Goal: Information Seeking & Learning: Learn about a topic

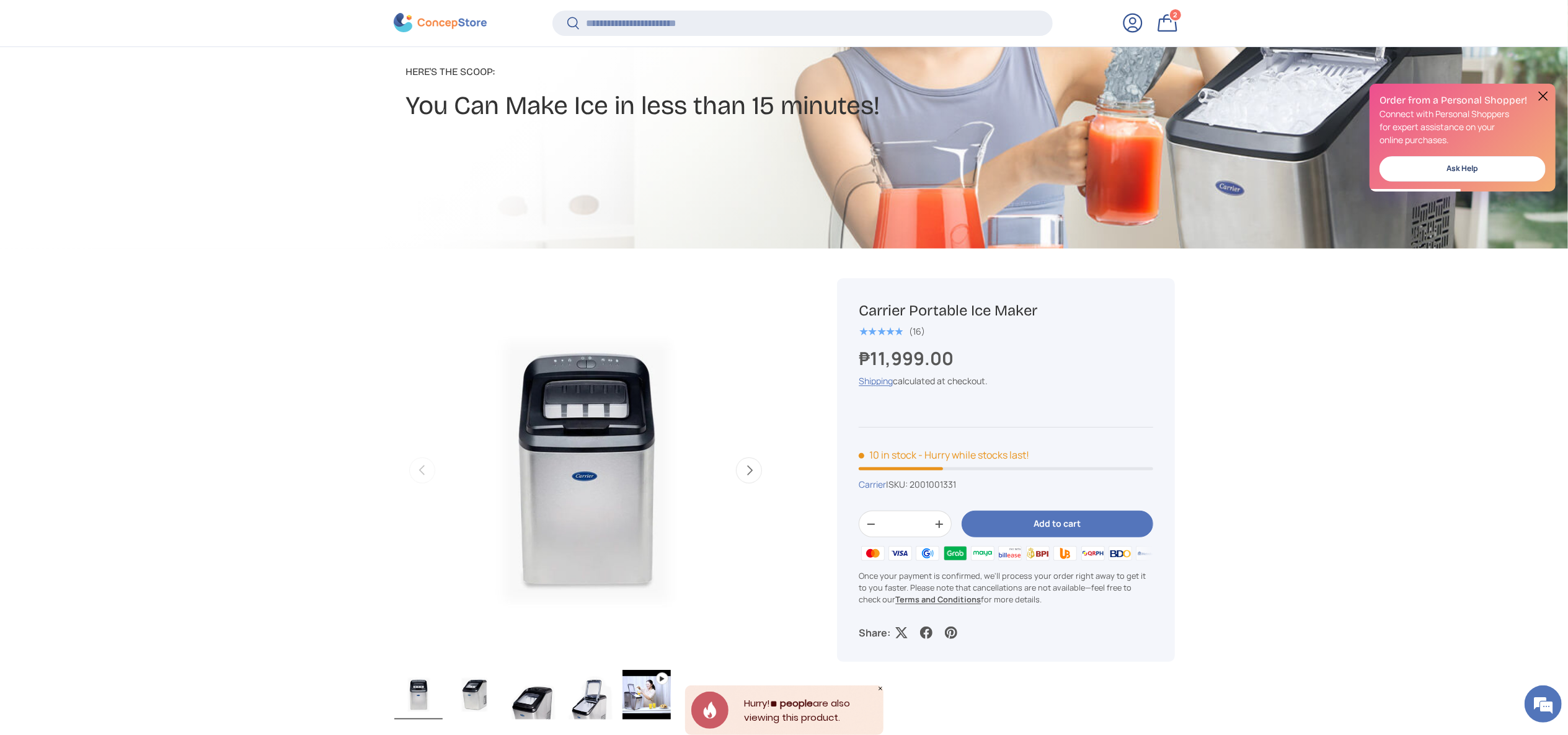
scroll to position [245, 0]
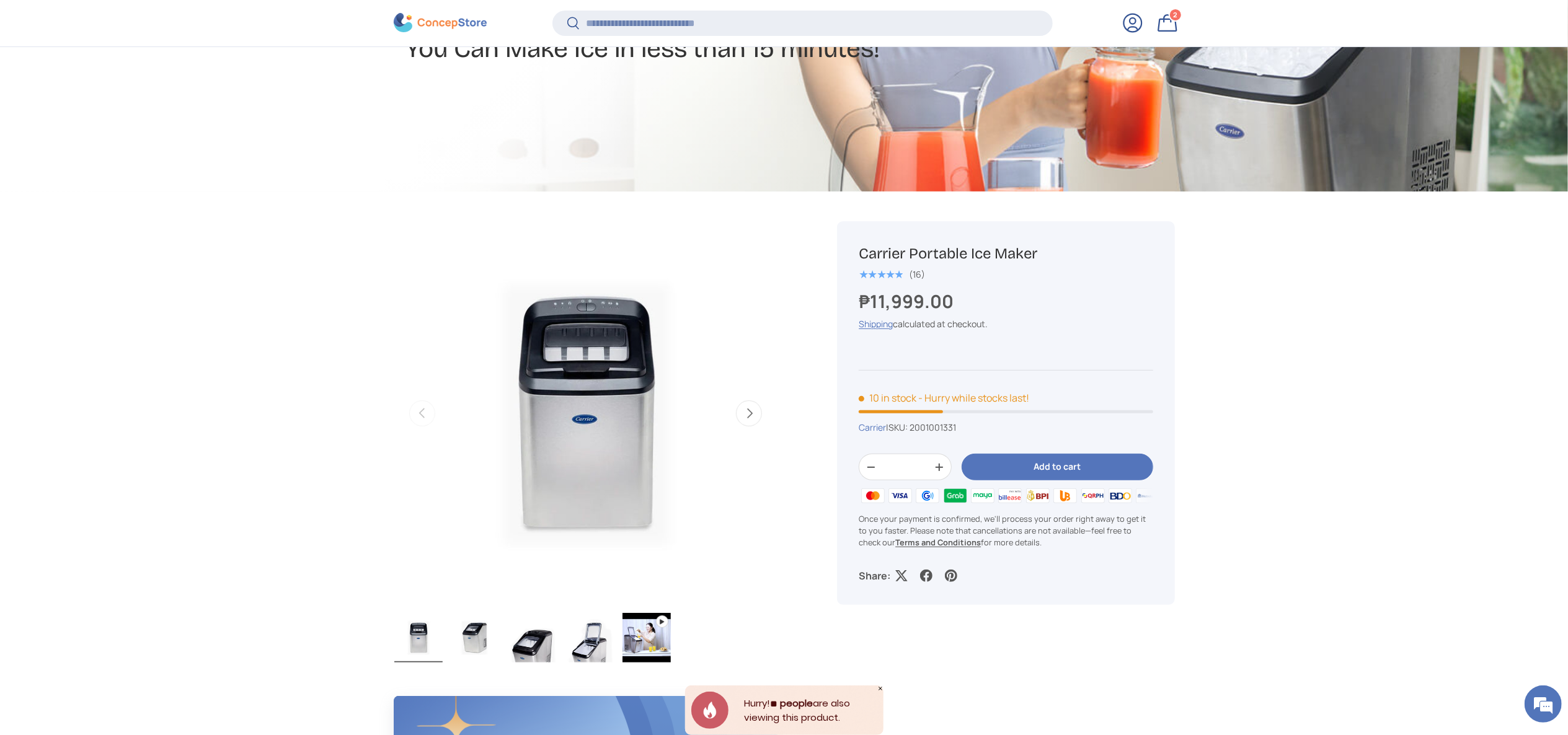
drag, startPoint x: 1064, startPoint y: 257, endPoint x: 856, endPoint y: 255, distance: 208.0
click at [856, 255] on div "Carrier Portable Ice Maker ★★★★★ (16) ₱11,999.00 Unit price / Unavailable Shipp…" at bounding box center [1006, 413] width 337 height 384
copy h1 "Carrier Portable Ice Maker"
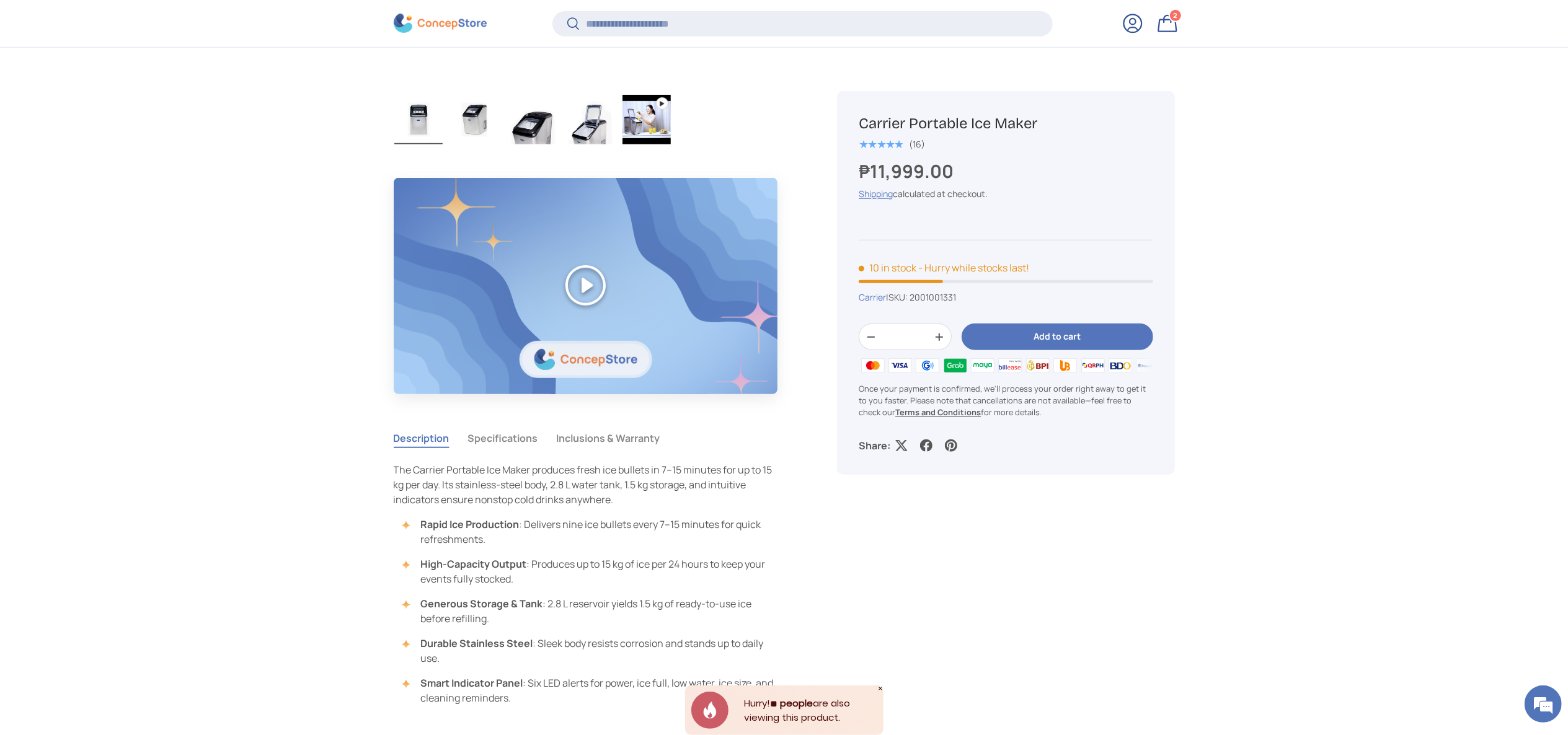
scroll to position [865, 0]
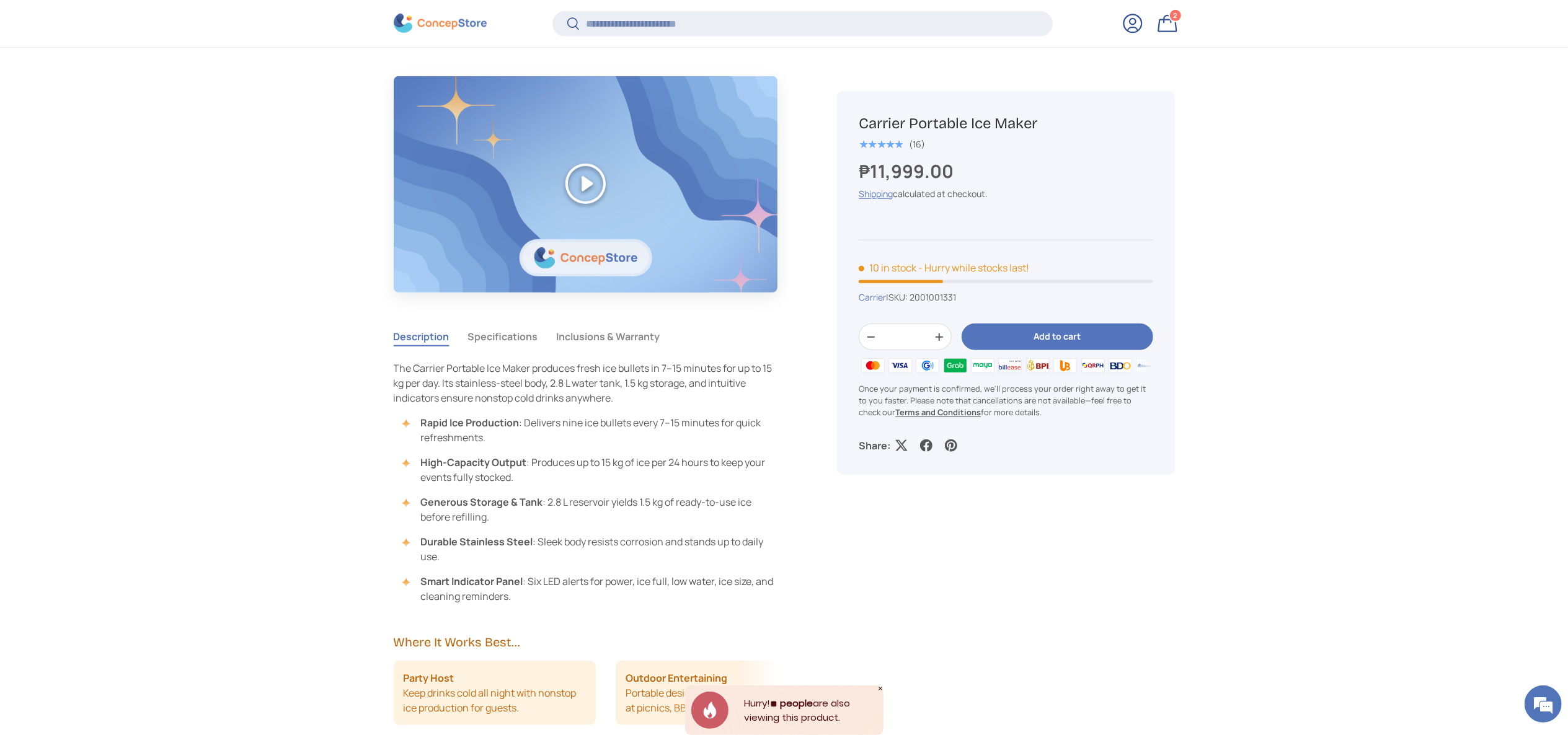
click at [490, 348] on button "Specifications" at bounding box center [503, 337] width 70 height 28
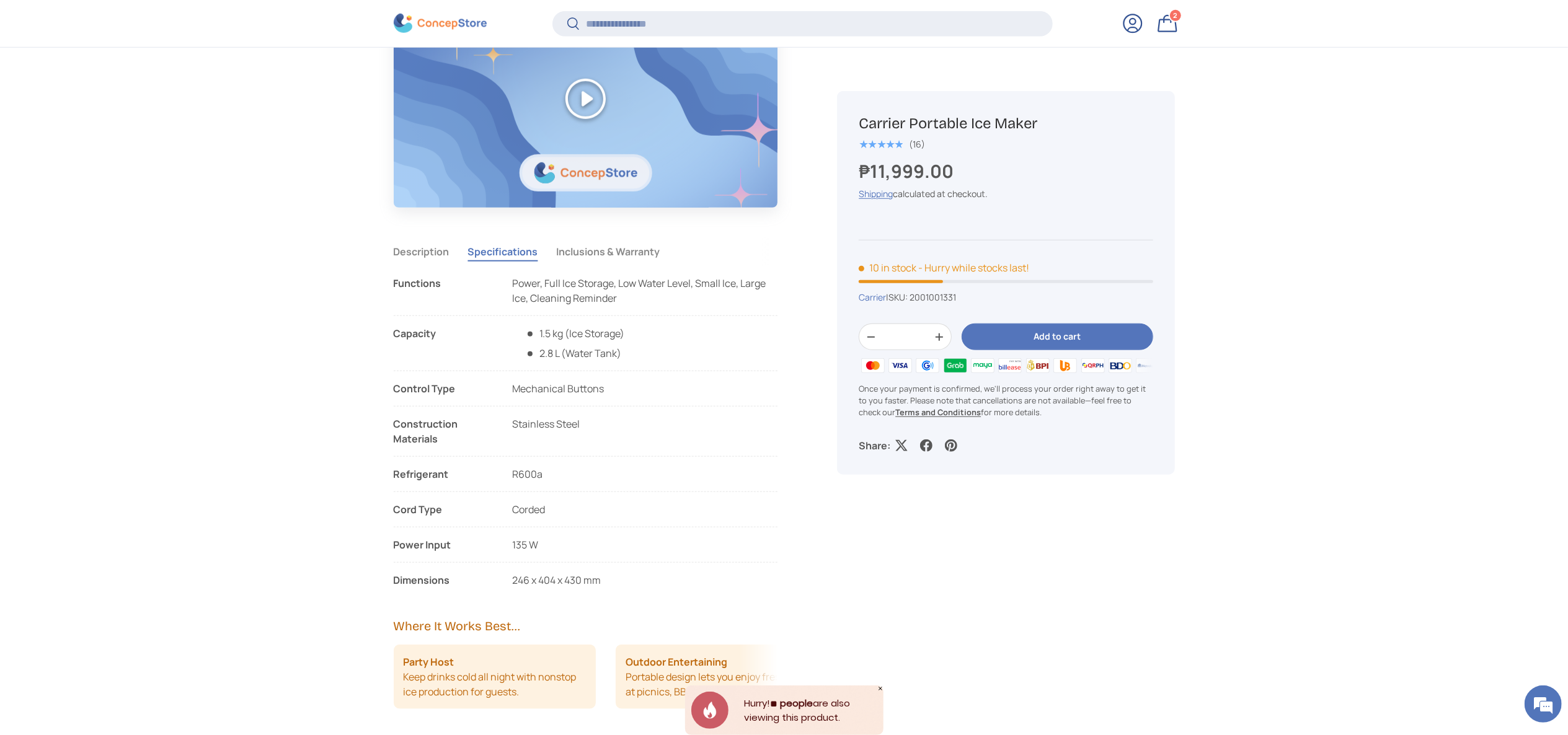
scroll to position [989, 0]
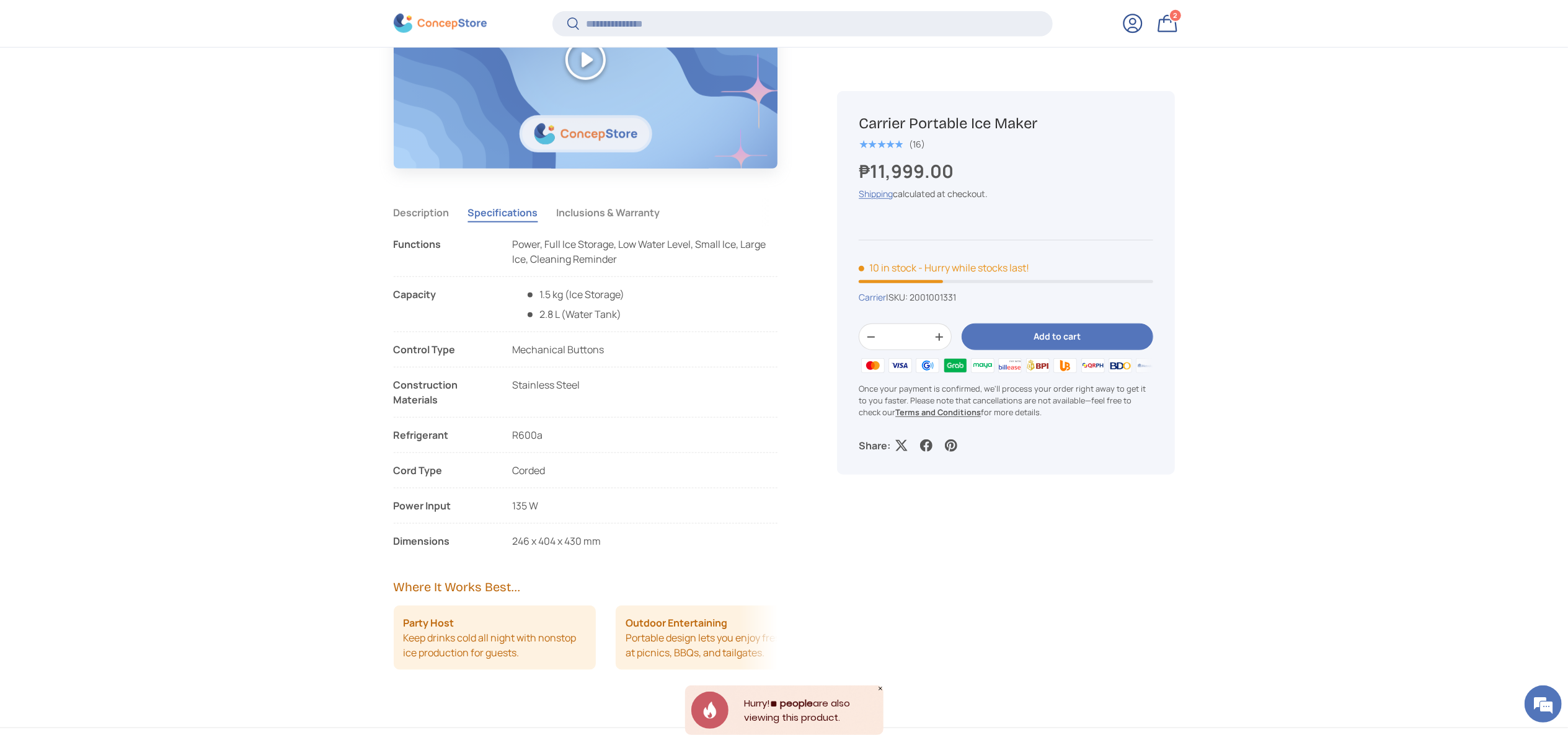
click at [443, 214] on button "Description" at bounding box center [421, 213] width 56 height 28
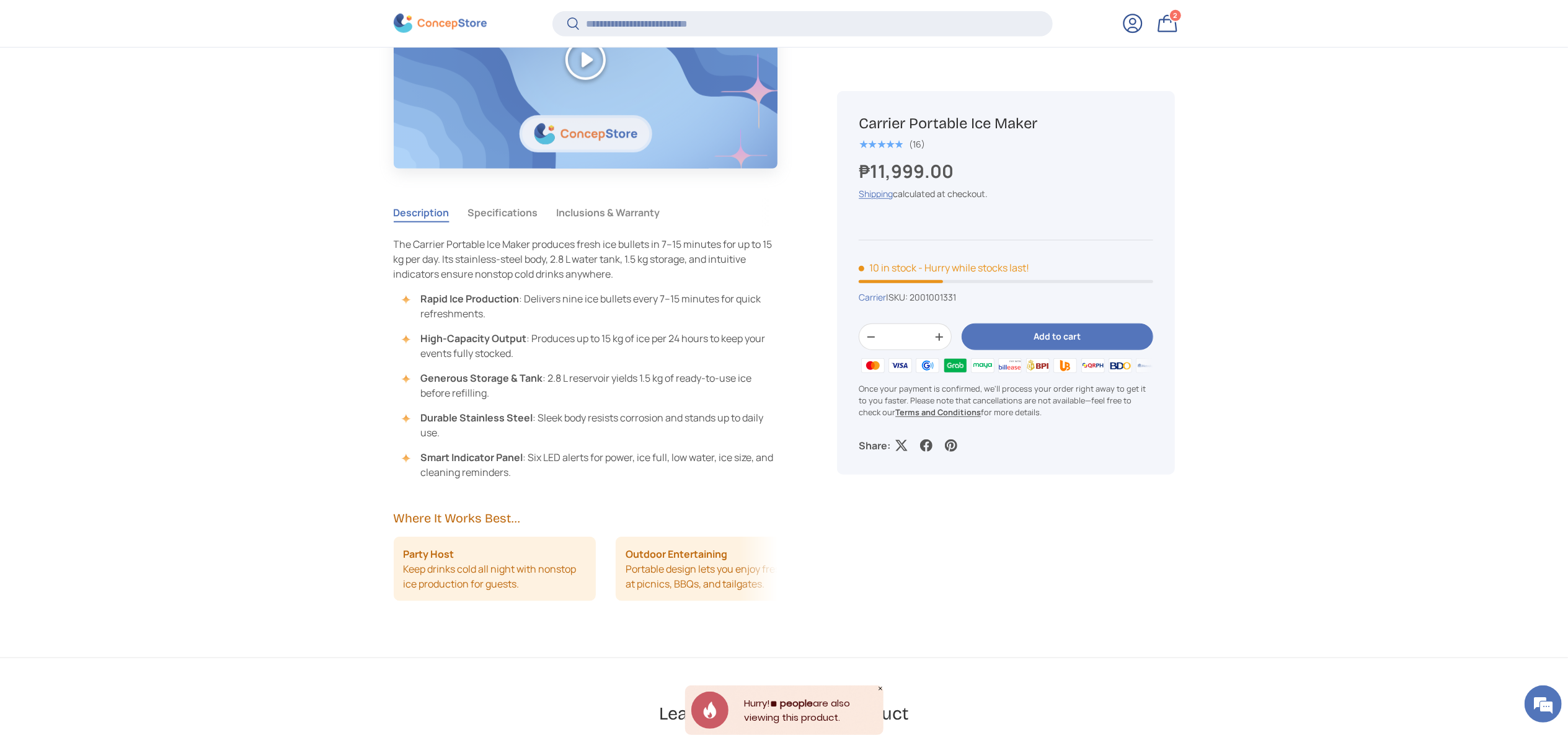
copy main "Specifications Inclusions & Warranty The Carrier Portable Ice Maker produces fr…"
drag, startPoint x: 464, startPoint y: 217, endPoint x: 391, endPoint y: 210, distance: 73.3
copy button "Description"
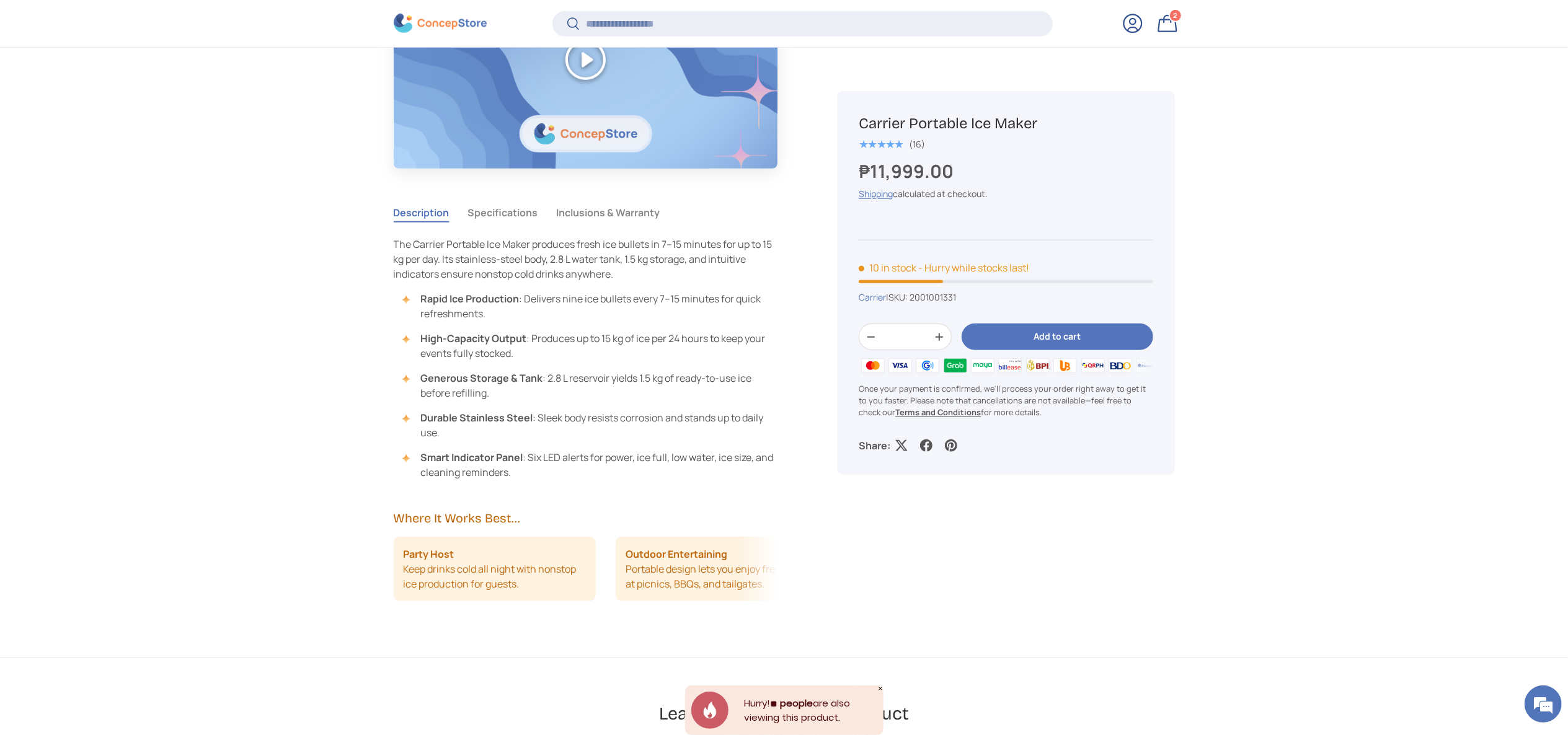
drag, startPoint x: 445, startPoint y: 217, endPoint x: 394, endPoint y: 212, distance: 51.2
click at [394, 212] on div "Description Specifications Inclusions & Warranty" at bounding box center [585, 213] width 385 height 28
click at [470, 456] on strong "Smart Indicator Panel" at bounding box center [471, 457] width 102 height 13
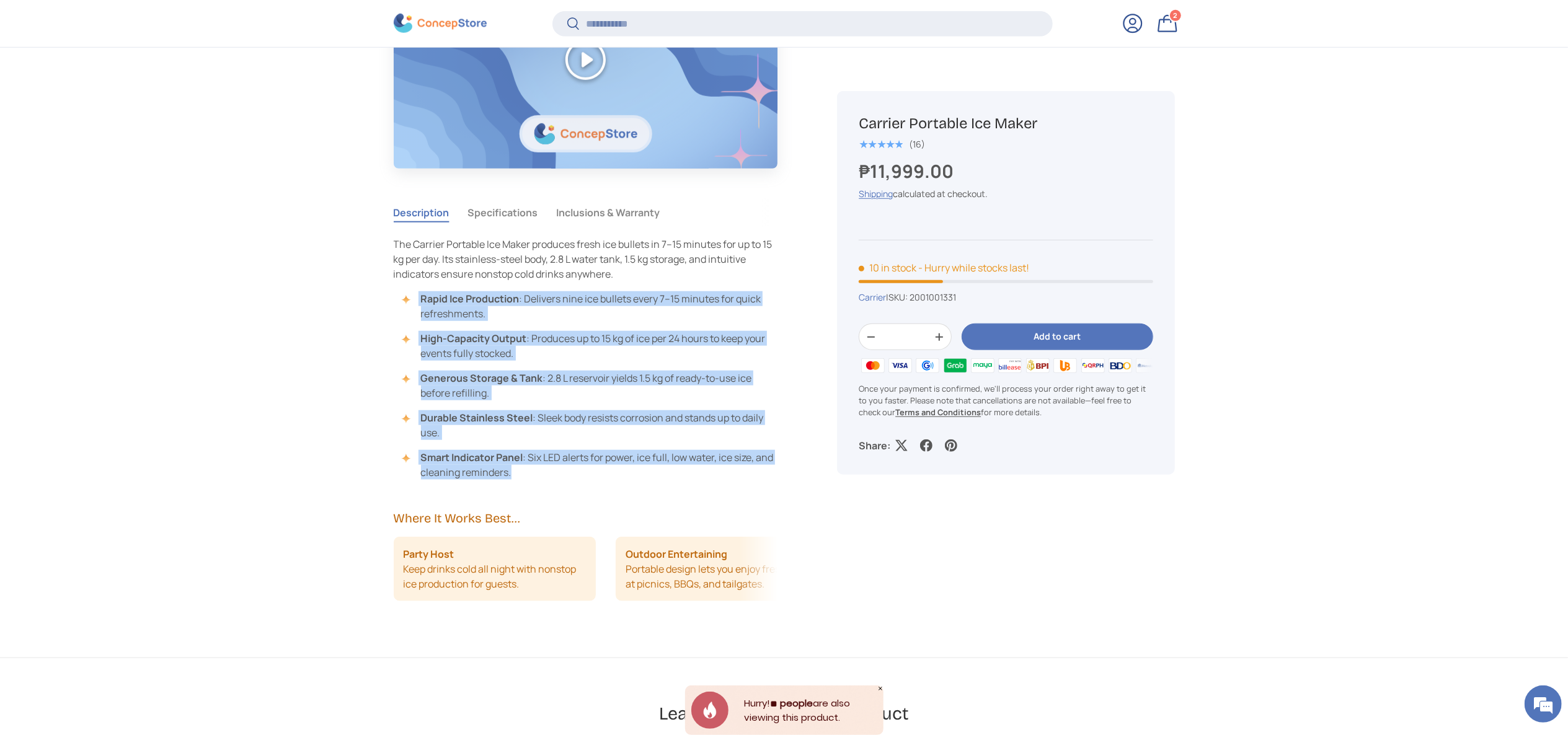
drag, startPoint x: 528, startPoint y: 477, endPoint x: 412, endPoint y: 306, distance: 206.6
click at [412, 306] on ul "Rapid Ice Production : Delivers nine ice bullets every 7–15 minutes for quick r…" at bounding box center [585, 385] width 385 height 188
copy ul "Rapid Ice Production : Delivers nine ice bullets every 7–15 minutes for quick r…"
click at [494, 225] on button "Specifications" at bounding box center [503, 213] width 70 height 28
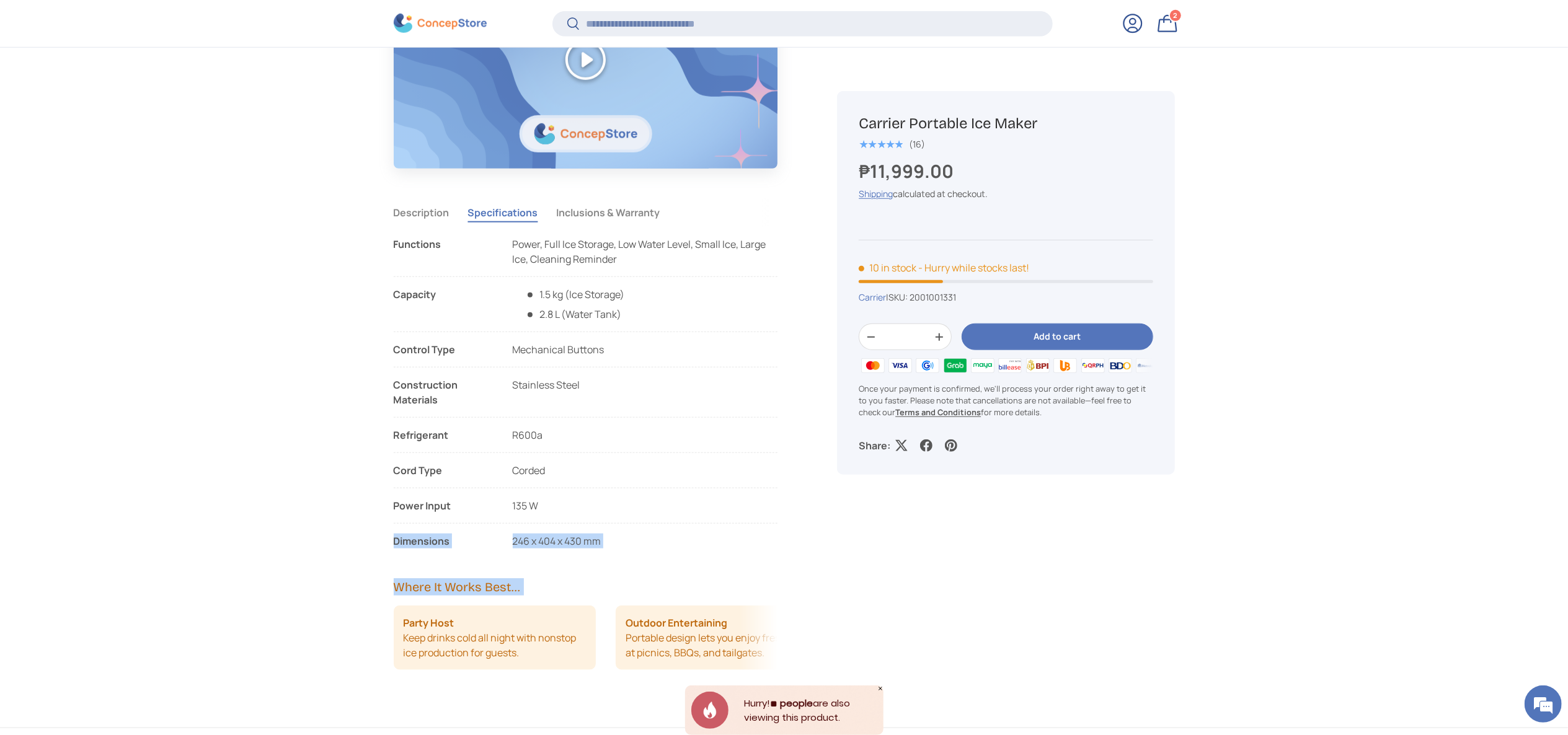
drag, startPoint x: 389, startPoint y: 252, endPoint x: 606, endPoint y: 514, distance: 340.2
click at [1083, 582] on div "Carrier Portable Ice Maker ★★★★★ (16) ₱11,999.00 Unit price / Unavailable Shipp…" at bounding box center [991, 87] width 367 height 1279
copy ul "Functions Power, Full Ice Storage, Low Water Level, Small Ice, Large Ice, Clean…"
drag, startPoint x: 650, startPoint y: 547, endPoint x: 393, endPoint y: 240, distance: 400.4
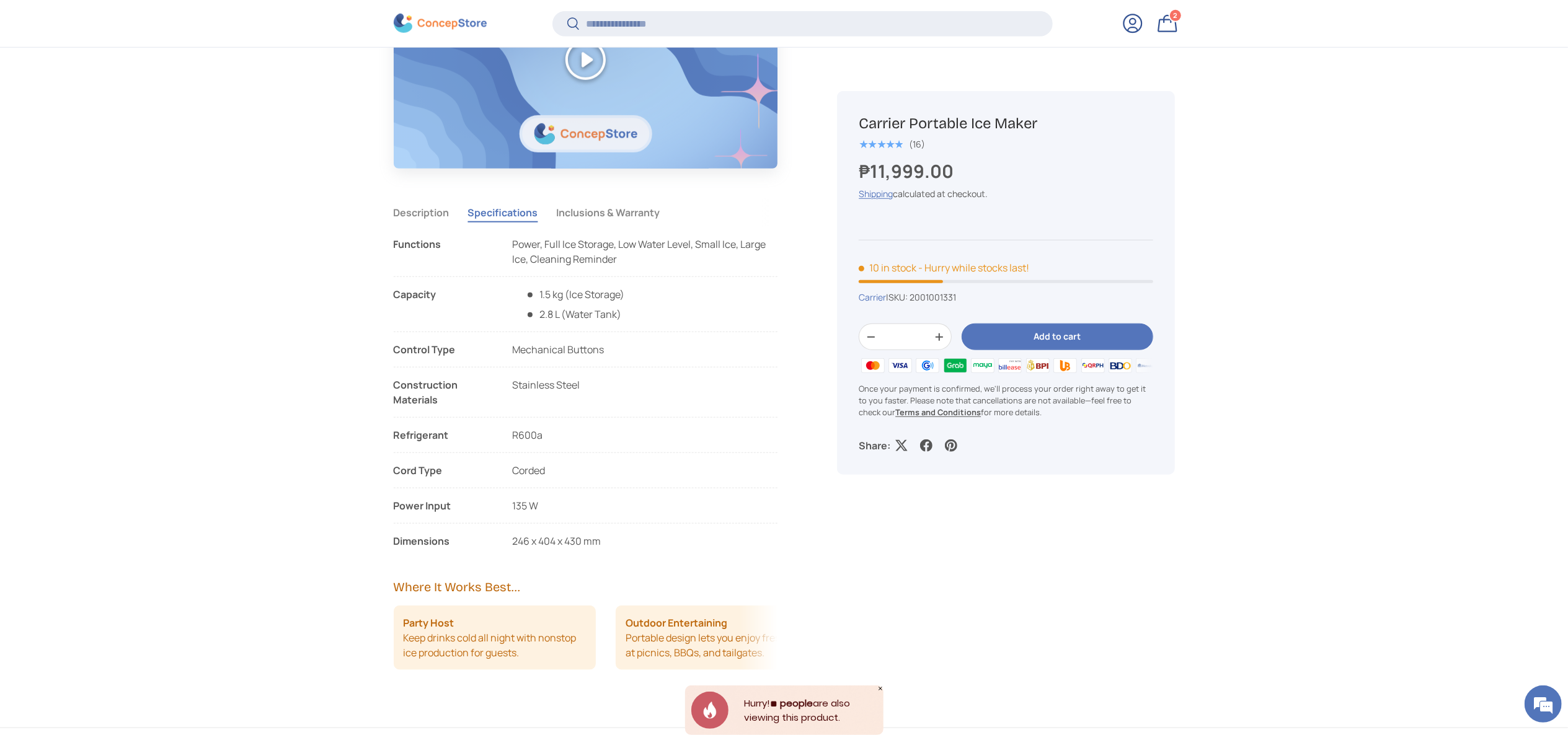
click at [393, 240] on ul "Functions Power, Full Ice Storage, Low Water Level, Small Ice, Large Ice, Clean…" at bounding box center [585, 392] width 385 height 312
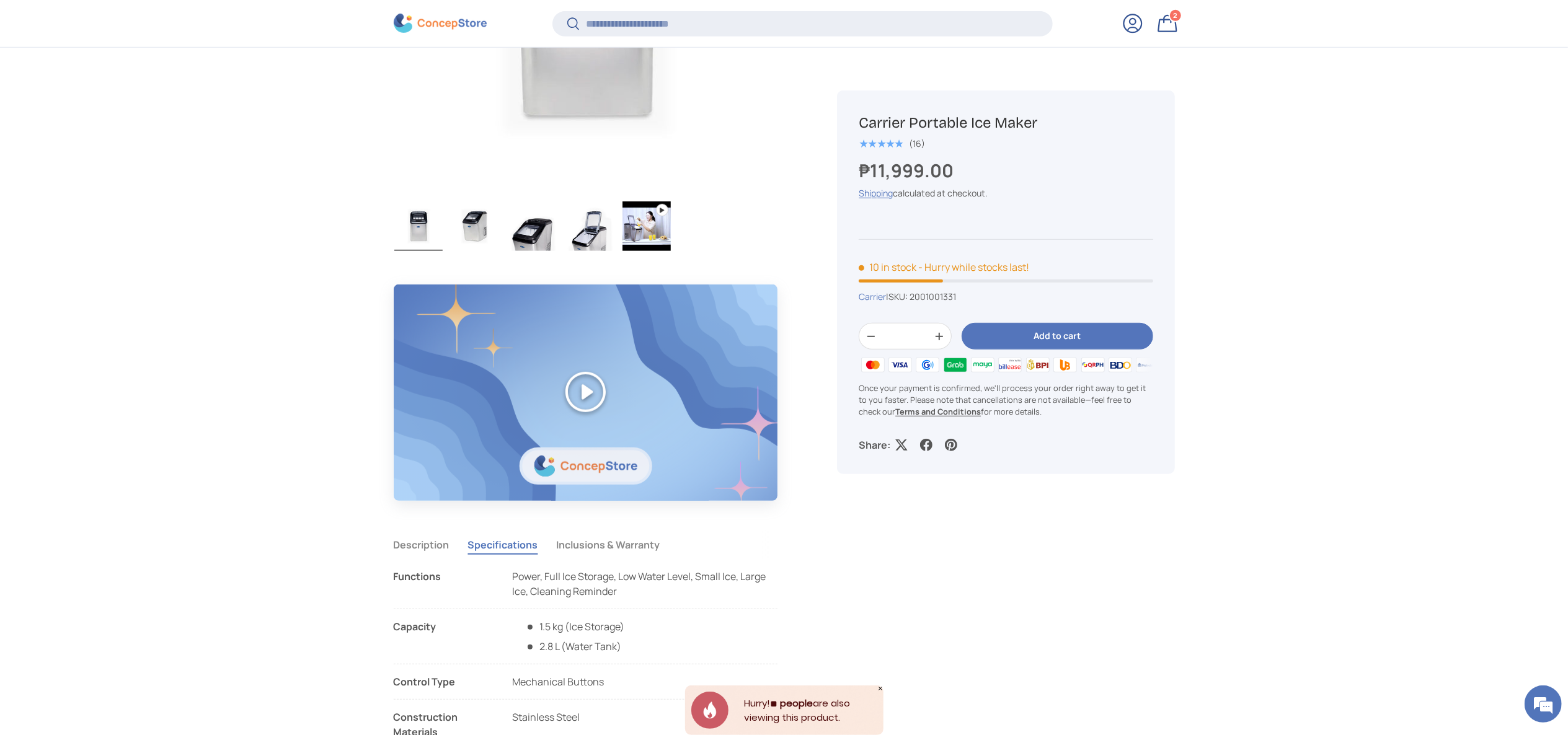
scroll to position [372, 0]
